Goal: Task Accomplishment & Management: Manage account settings

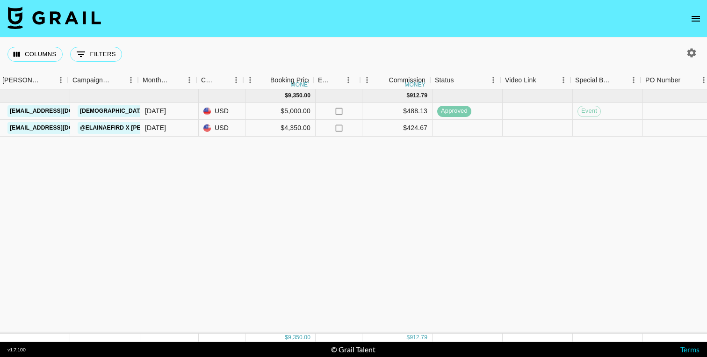
scroll to position [0, 384]
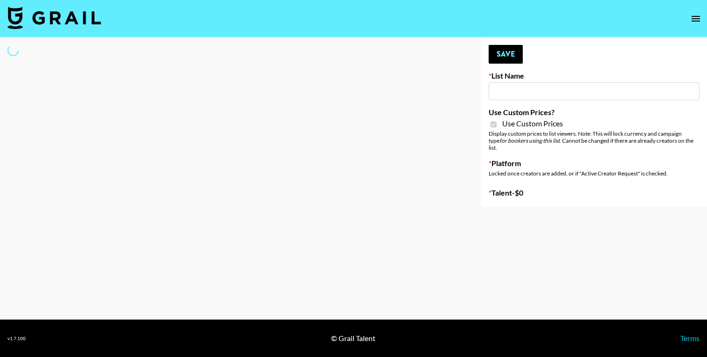
select select "Brand"
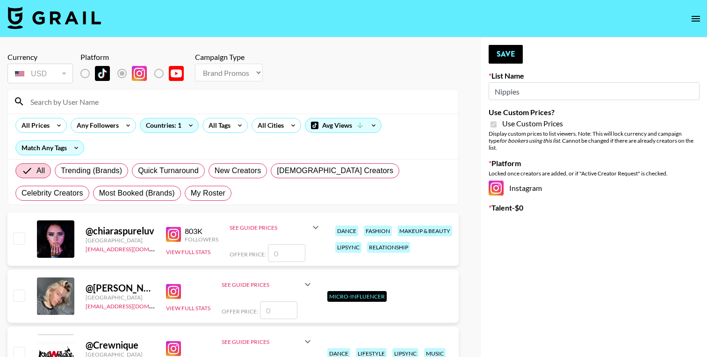
type input "Nippies"
checkbox input "true"
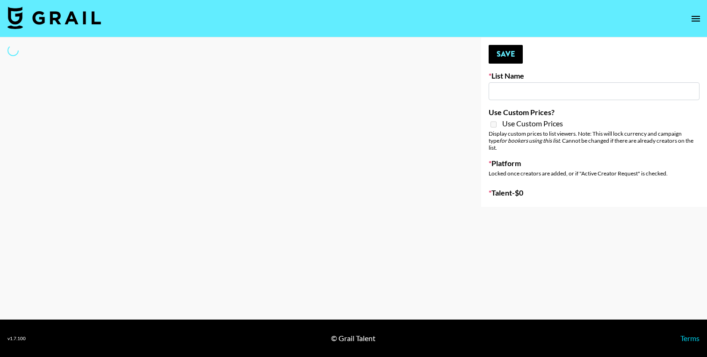
type input "[PERSON_NAME] Promo"
select select "Song"
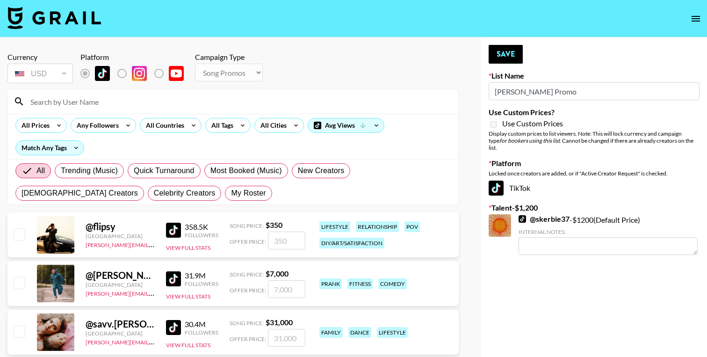
click at [530, 90] on input "[PERSON_NAME] Promo" at bounding box center [594, 91] width 211 height 18
click at [107, 101] on input at bounding box center [239, 101] width 428 height 15
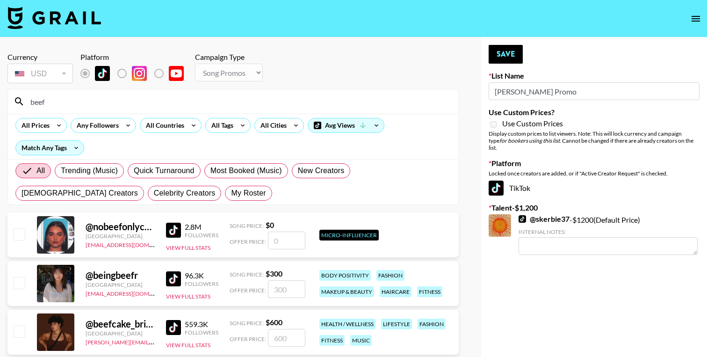
type input "beef"
click at [277, 338] on input "number" at bounding box center [286, 338] width 37 height 18
checkbox input "true"
type input "600"
click at [529, 291] on textarea at bounding box center [598, 296] width 160 height 18
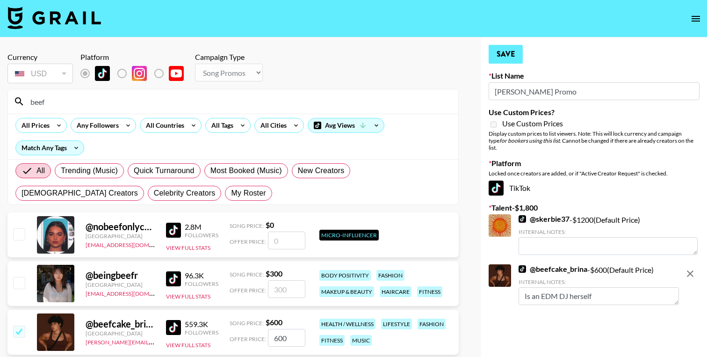
type textarea "Is an EDM DJ herself"
click at [516, 55] on button "Save" at bounding box center [506, 54] width 34 height 19
